Goal: Obtain resource: Download file/media

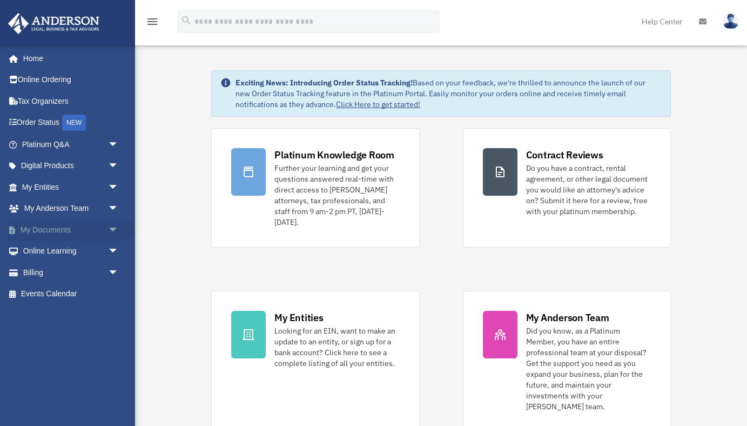
click at [47, 231] on link "My Documents arrow_drop_down" at bounding box center [71, 230] width 127 height 22
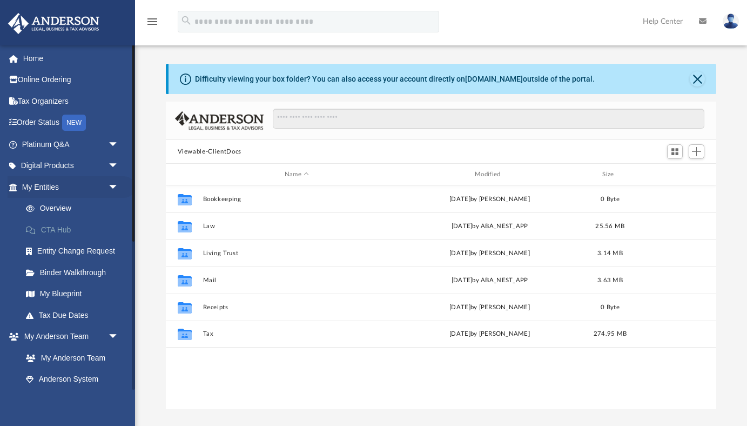
scroll to position [245, 551]
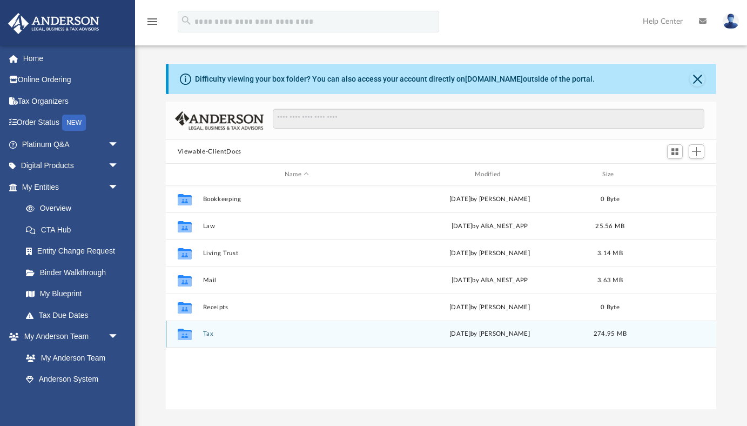
click at [238, 333] on button "Tax" at bounding box center [297, 333] width 188 height 7
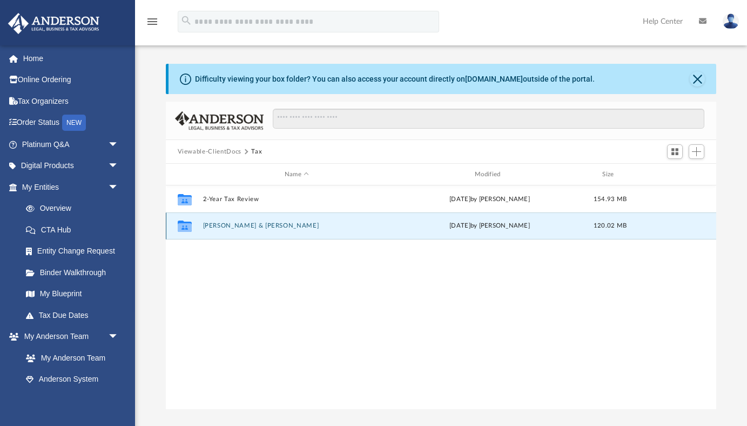
click at [280, 225] on button "[PERSON_NAME] & [PERSON_NAME]" at bounding box center [297, 225] width 188 height 7
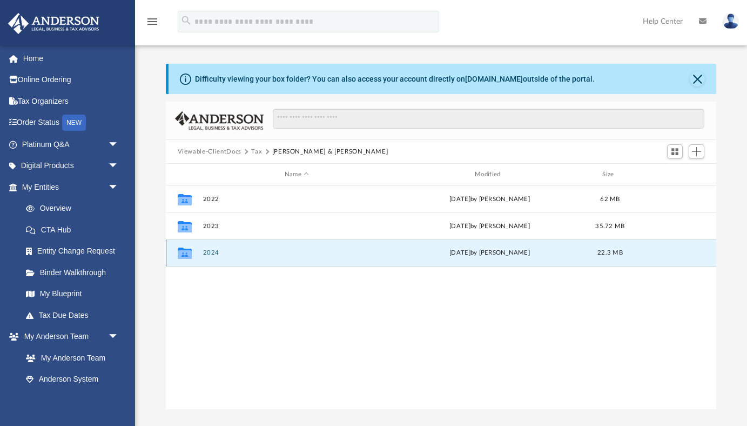
click at [263, 255] on button "2024" at bounding box center [297, 252] width 188 height 7
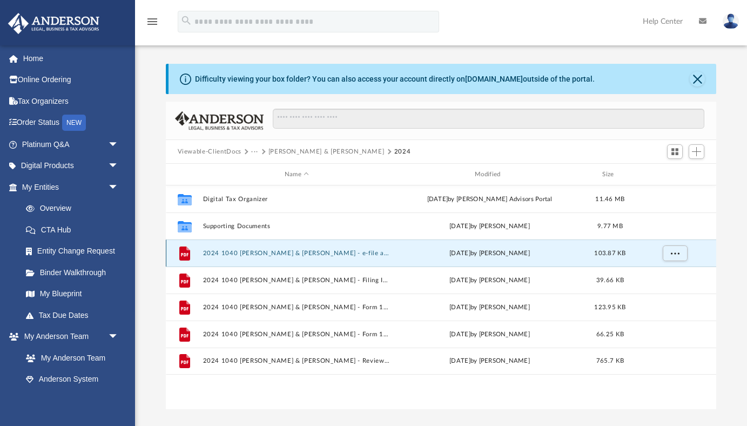
click at [282, 255] on button "2024 1040 [PERSON_NAME] & [PERSON_NAME] - e-file authorization - please sign.pdf" at bounding box center [297, 252] width 188 height 7
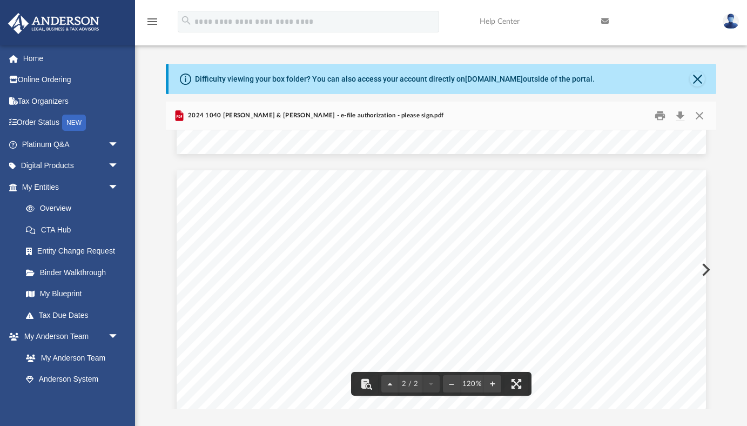
scroll to position [671, 0]
click at [697, 79] on button "Close" at bounding box center [697, 78] width 15 height 15
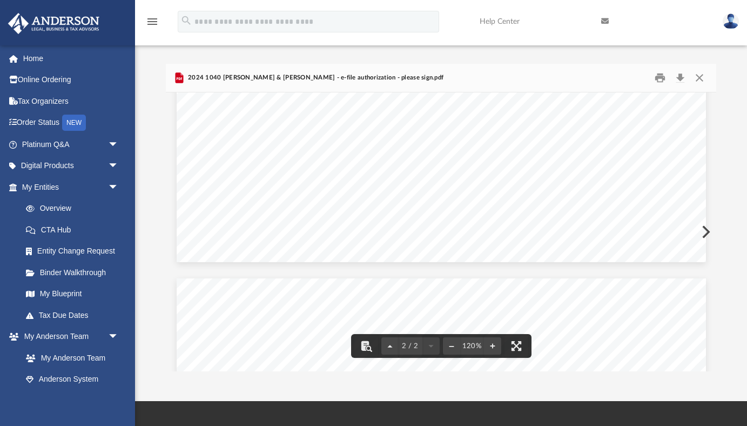
scroll to position [451, 0]
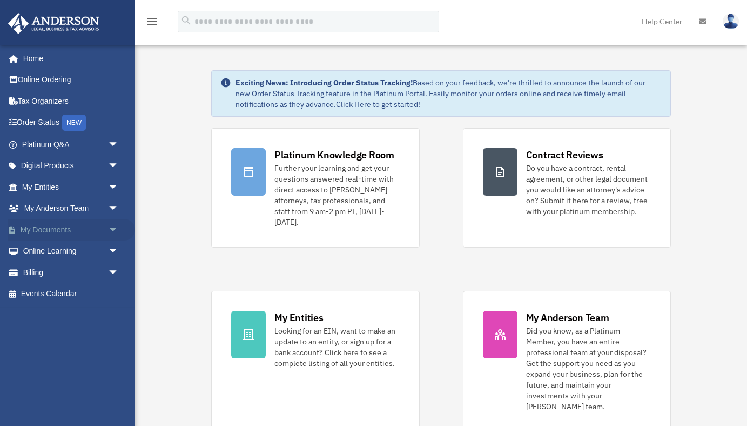
click at [89, 227] on link "My Documents arrow_drop_down" at bounding box center [71, 230] width 127 height 22
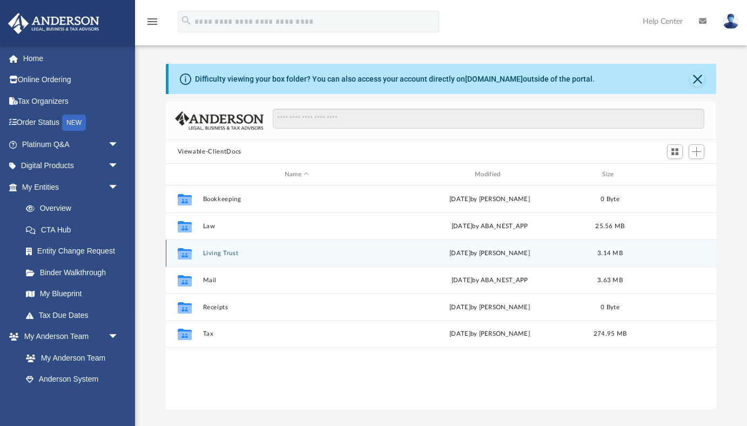
scroll to position [245, 551]
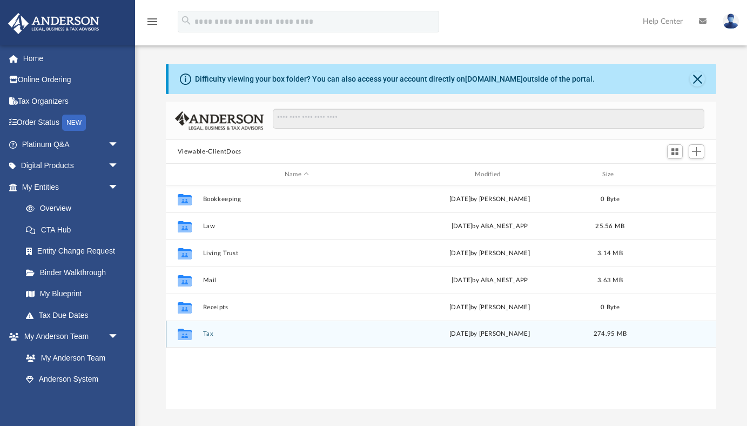
click at [217, 337] on div "Collaborated Folder Tax [DATE] by [PERSON_NAME] 274.95 MB" at bounding box center [441, 333] width 551 height 27
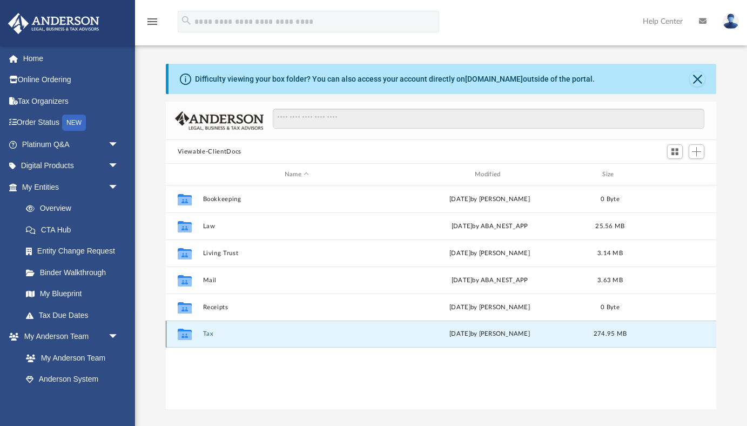
click at [186, 333] on icon "grid" at bounding box center [184, 333] width 14 height 11
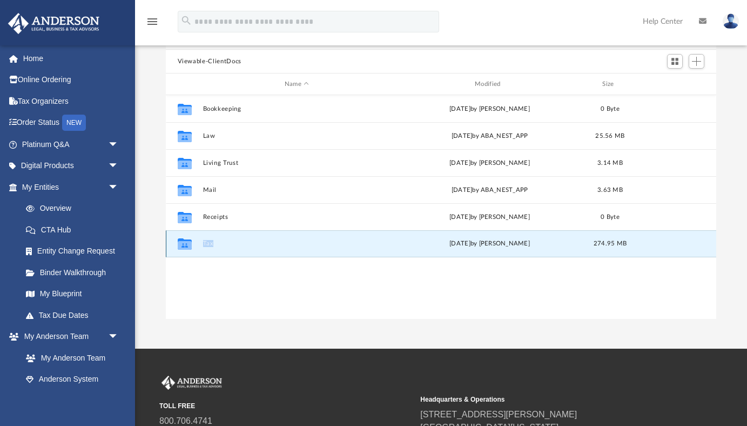
scroll to position [103, 0]
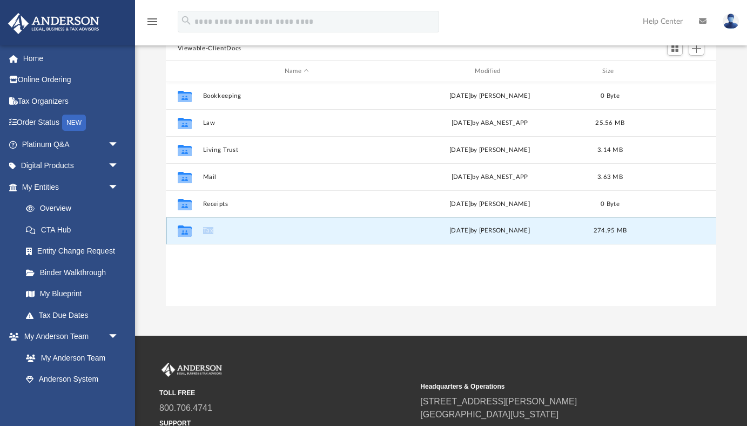
click at [229, 232] on button "Tax" at bounding box center [297, 230] width 188 height 7
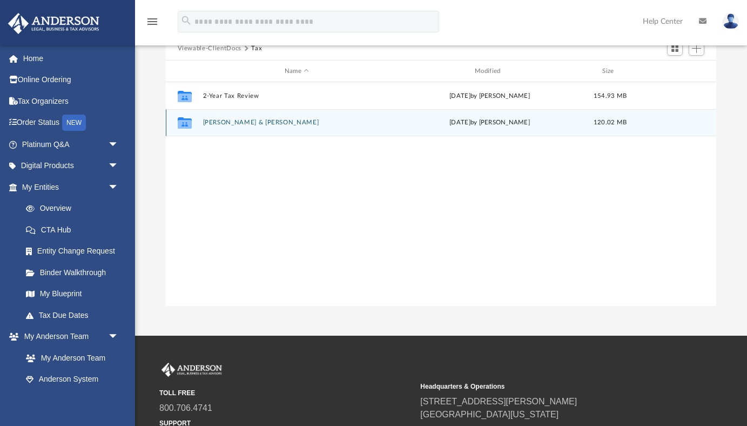
click at [264, 125] on button "[PERSON_NAME] & [PERSON_NAME]" at bounding box center [297, 122] width 188 height 7
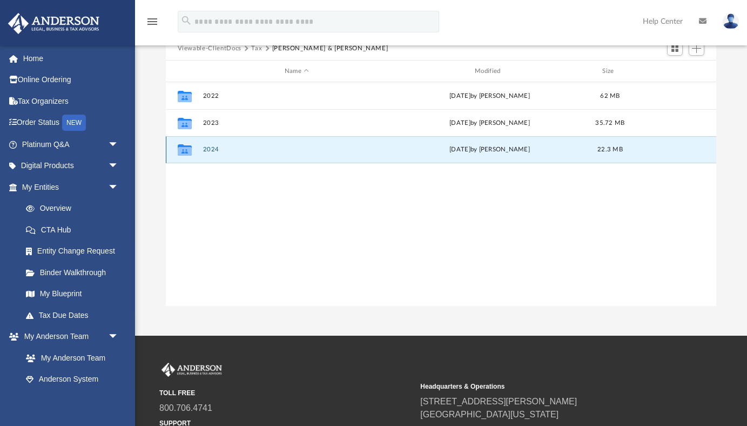
click at [269, 149] on button "2024" at bounding box center [297, 149] width 188 height 7
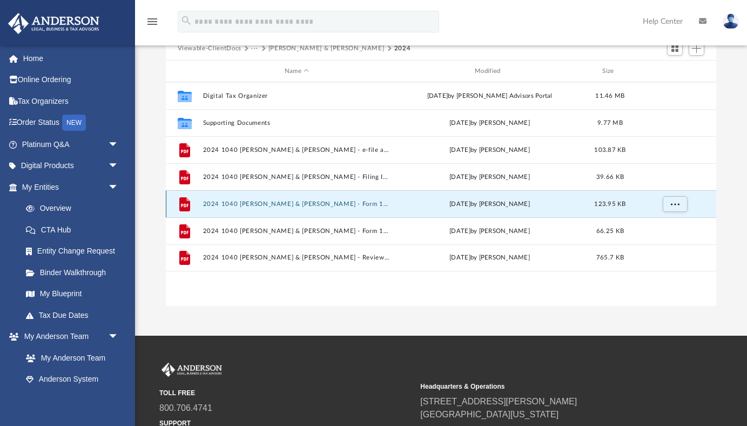
click at [274, 200] on button "2024 1040 [PERSON_NAME] & [PERSON_NAME] - Form 1040-ES Estimated Tax Voucher.pdf" at bounding box center [297, 203] width 188 height 7
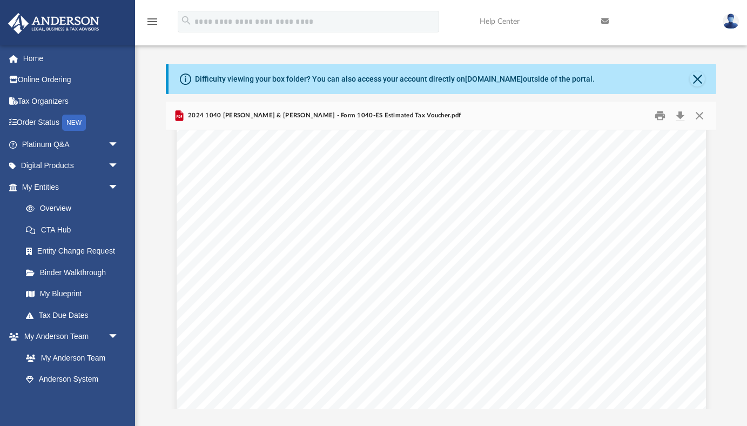
scroll to position [0, 0]
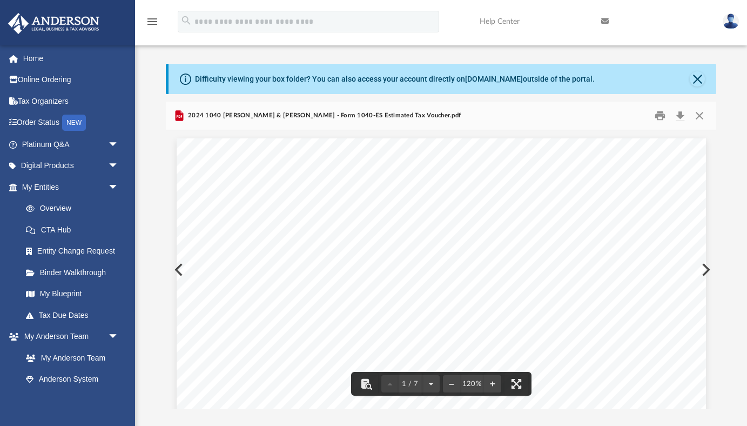
click at [699, 80] on button "Close" at bounding box center [697, 78] width 15 height 15
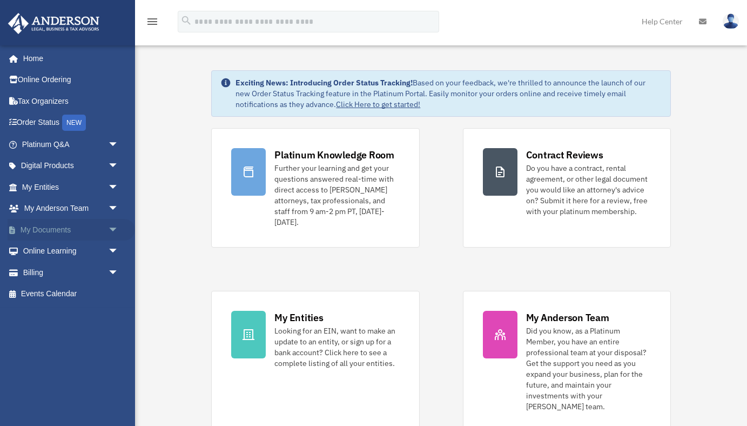
click at [70, 228] on link "My Documents arrow_drop_down" at bounding box center [71, 230] width 127 height 22
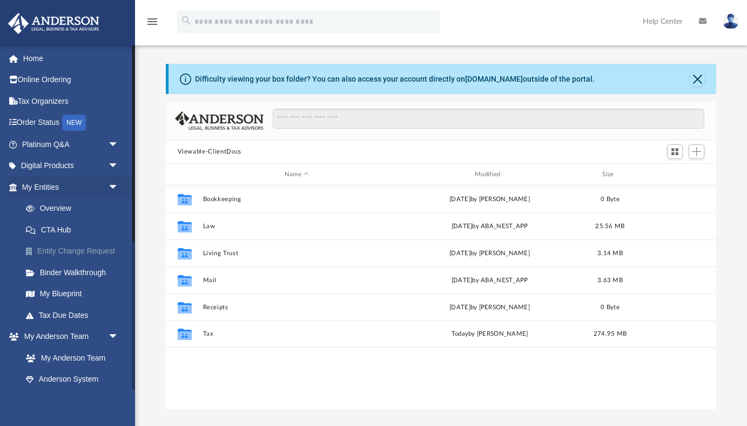
scroll to position [245, 551]
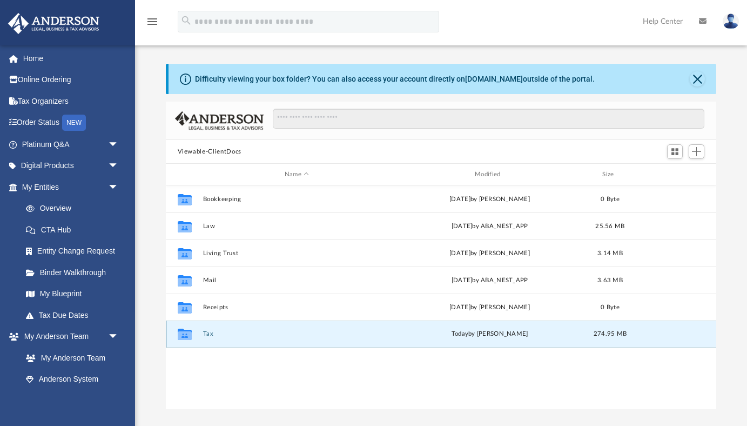
click at [208, 334] on button "Tax" at bounding box center [297, 333] width 188 height 7
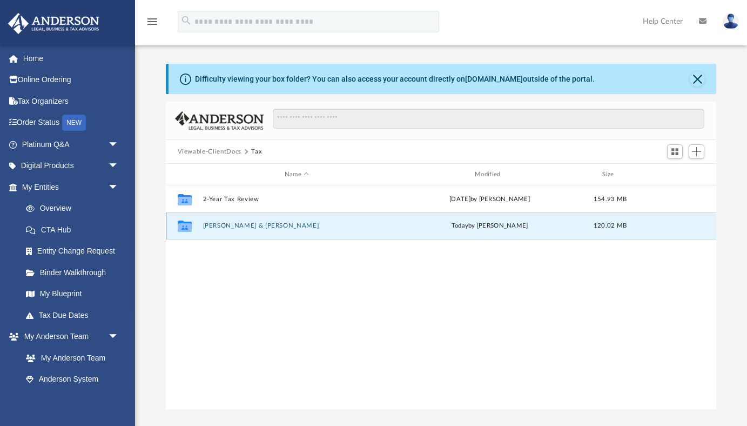
click at [262, 227] on button "[PERSON_NAME] & [PERSON_NAME]" at bounding box center [297, 225] width 188 height 7
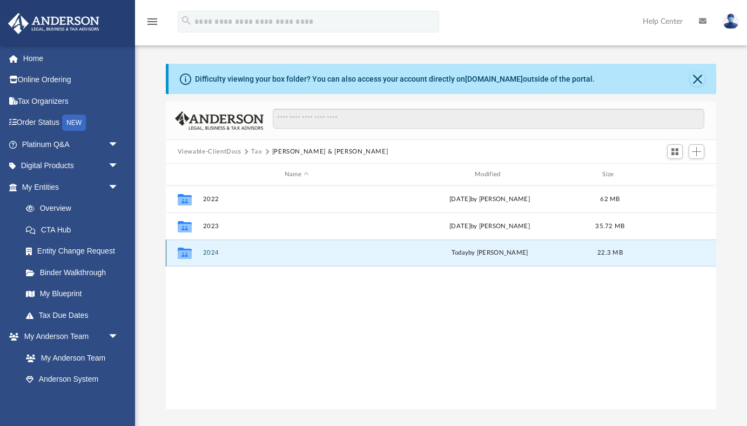
click at [213, 252] on button "2024" at bounding box center [297, 252] width 188 height 7
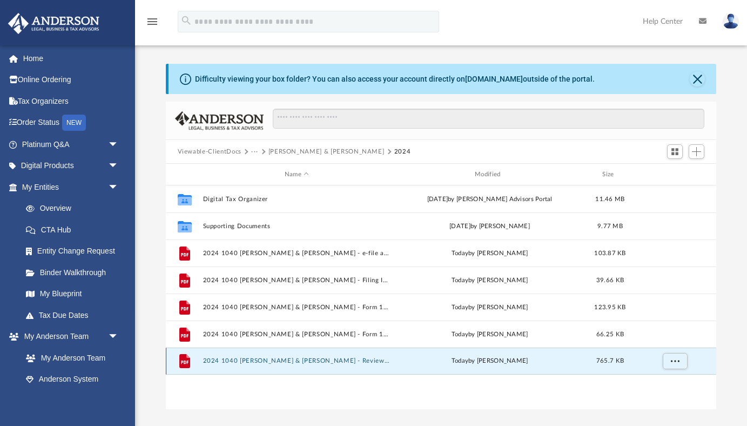
click at [264, 357] on button "2024 1040 [PERSON_NAME] & [PERSON_NAME] - Review Copy.pdf" at bounding box center [297, 360] width 188 height 7
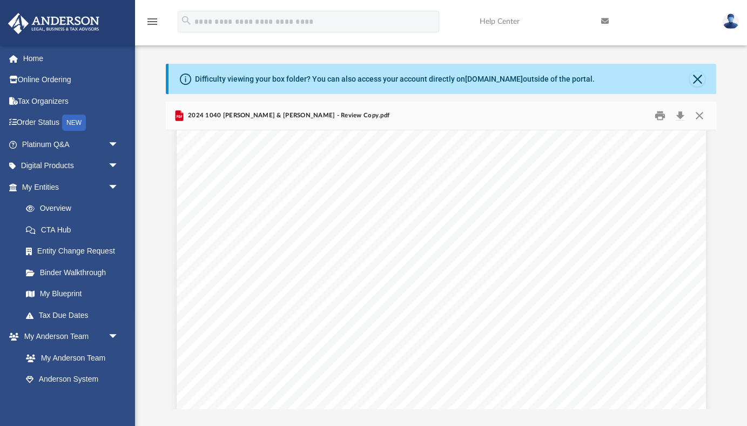
scroll to position [9854, 0]
